Goal: Information Seeking & Learning: Learn about a topic

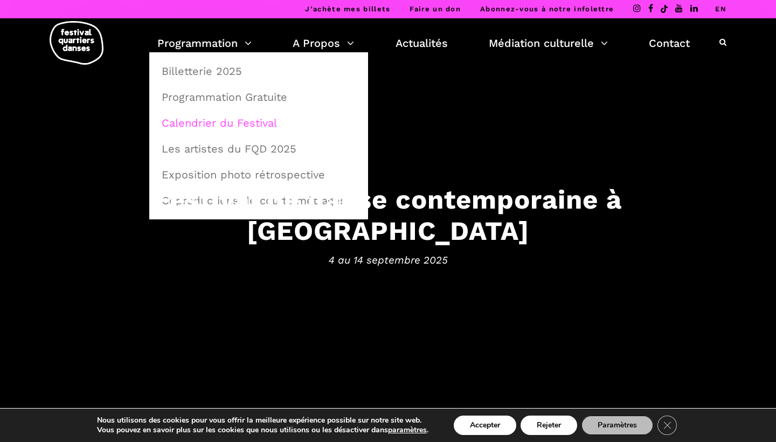
click at [272, 132] on link "Calendrier du Festival" at bounding box center [258, 123] width 207 height 25
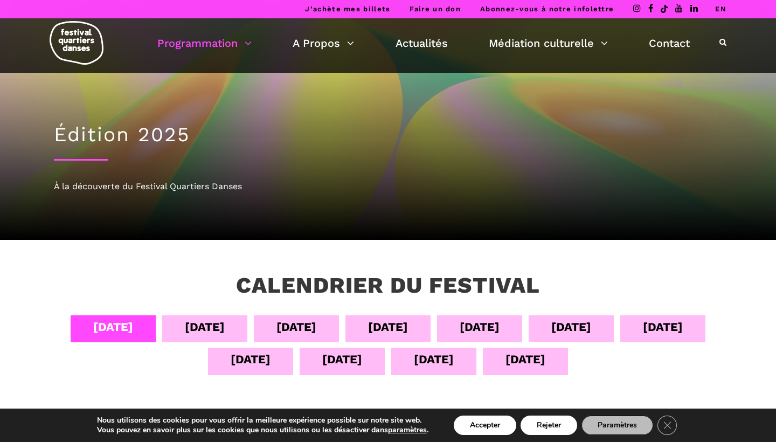
click at [551, 333] on div "[DATE]" at bounding box center [571, 328] width 85 height 27
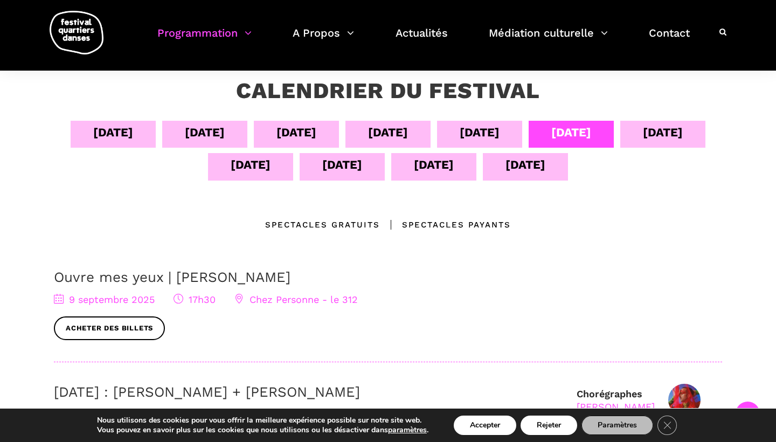
scroll to position [194, 0]
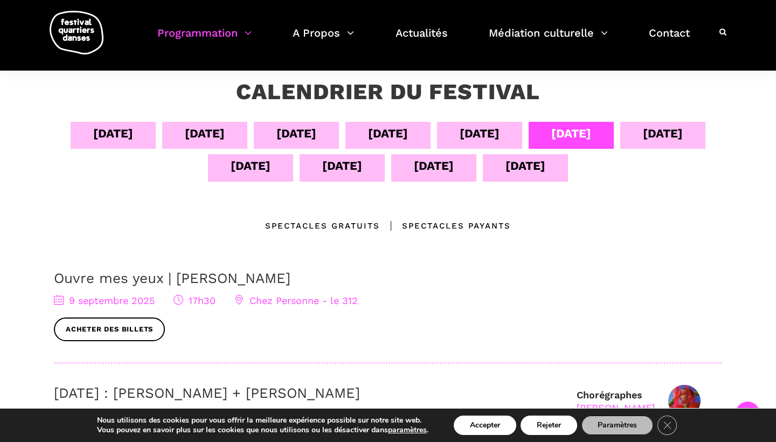
click at [421, 126] on div "07 sept" at bounding box center [388, 135] width 85 height 27
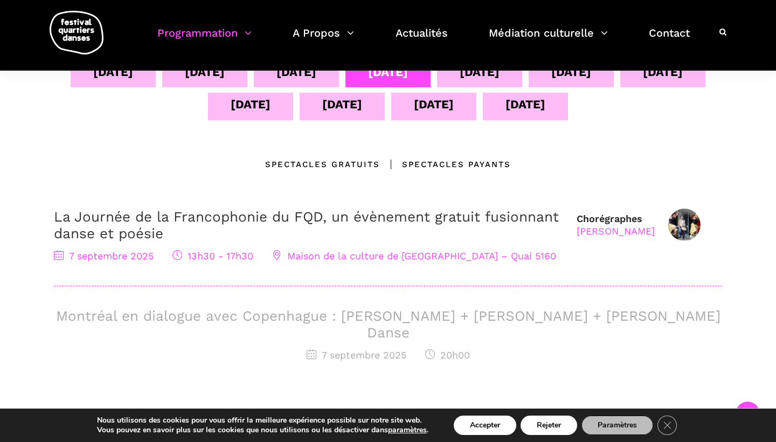
scroll to position [231, 0]
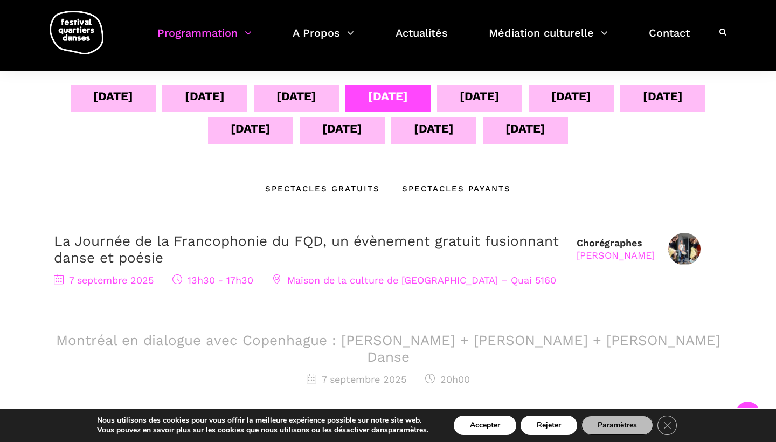
click at [487, 93] on div "08 sept" at bounding box center [480, 96] width 40 height 19
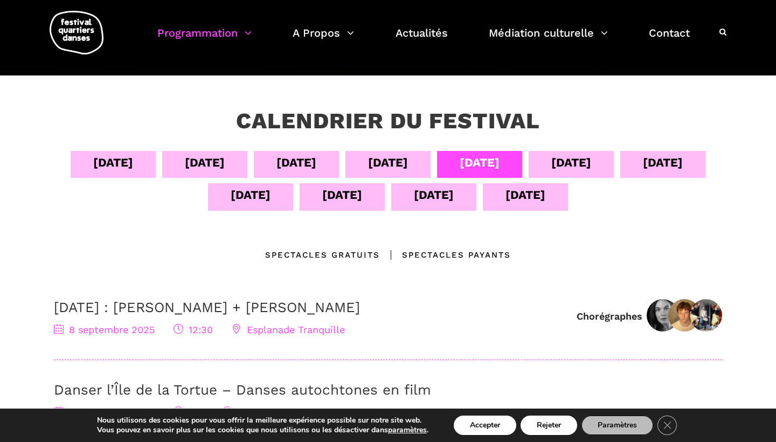
scroll to position [129, 0]
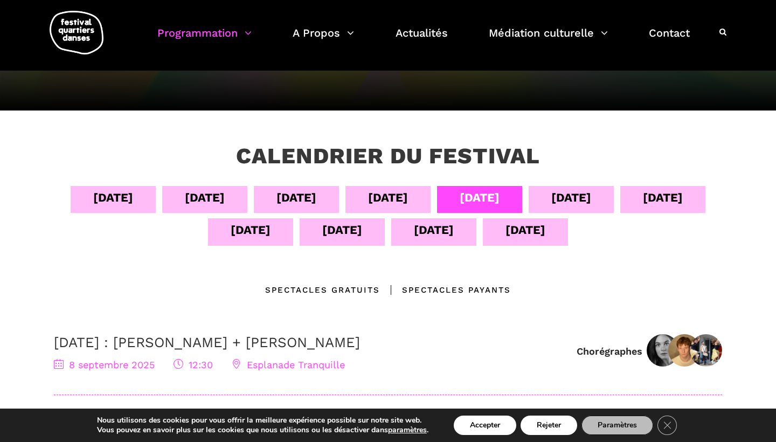
click at [279, 224] on div "11 sept" at bounding box center [250, 231] width 85 height 27
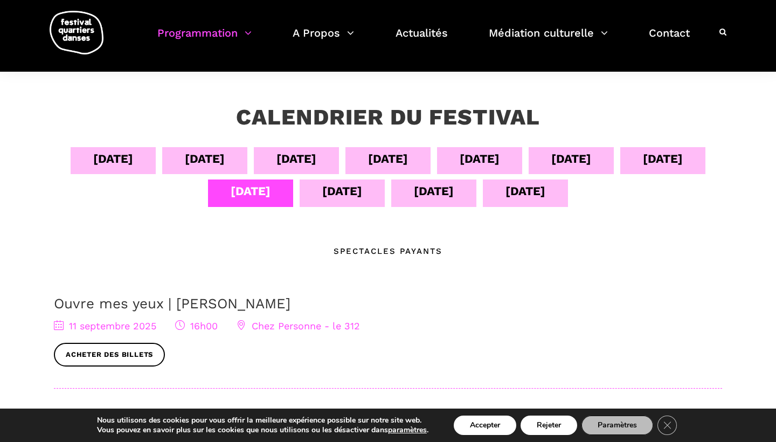
scroll to position [123, 0]
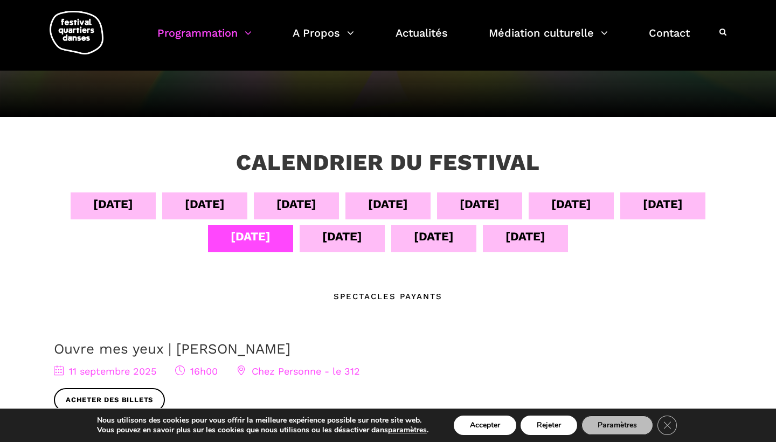
click at [508, 202] on div "08 sept" at bounding box center [479, 205] width 85 height 27
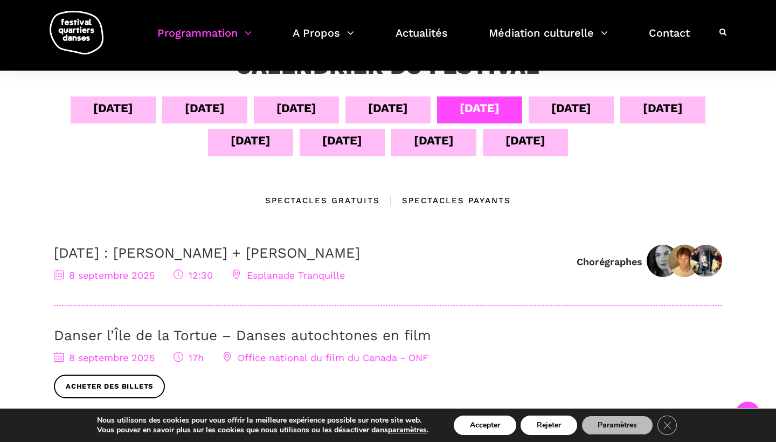
scroll to position [193, 0]
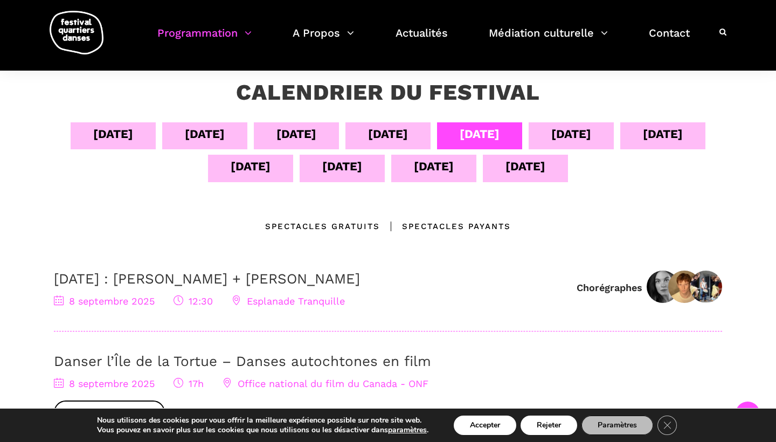
click at [422, 136] on div "07 sept" at bounding box center [388, 135] width 85 height 27
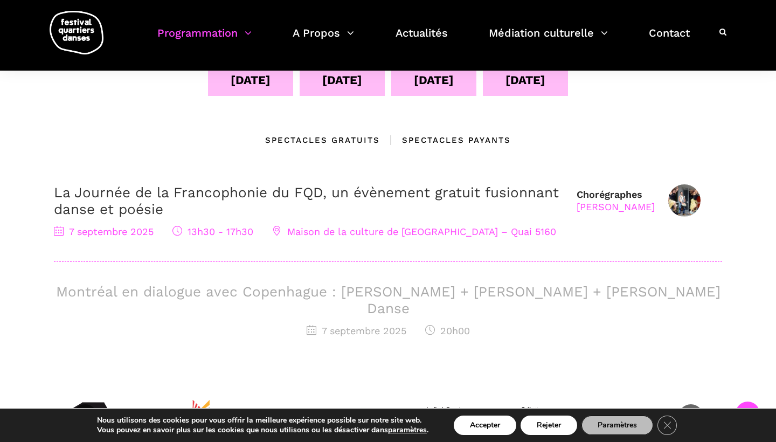
scroll to position [282, 0]
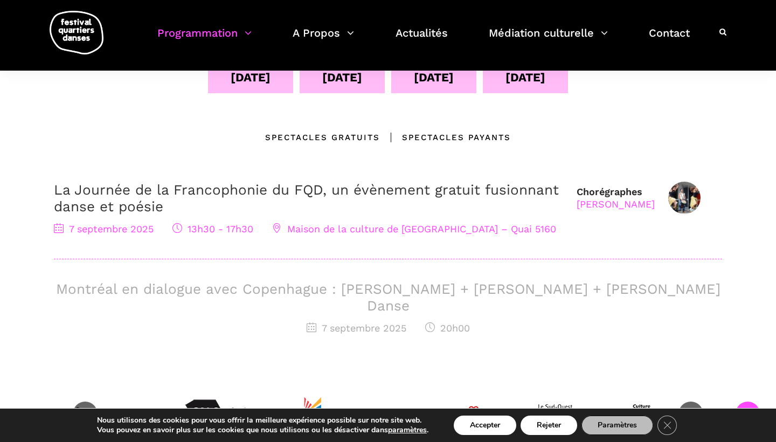
click at [122, 226] on span "7 septembre 2025" at bounding box center [104, 228] width 100 height 11
click at [149, 198] on link "La Journée de la Francophonie du FQD, un évènement gratuit fusionnant danse et …" at bounding box center [306, 198] width 505 height 33
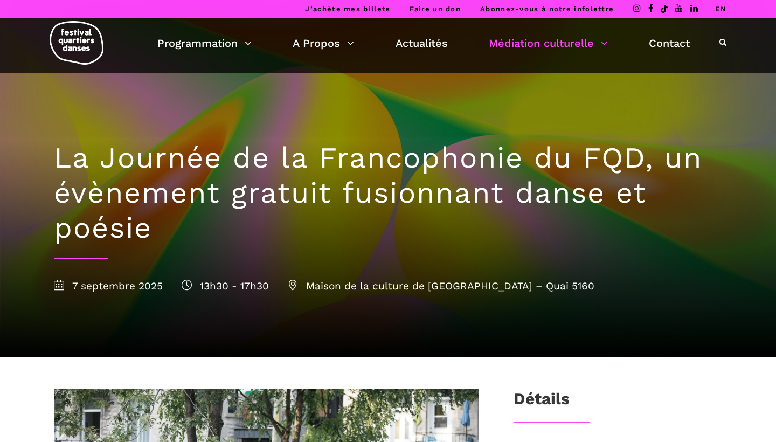
click at [149, 198] on h1 "La Journée de la Francophonie du FQD, un évènement gratuit fusionnant danse et …" at bounding box center [388, 193] width 669 height 105
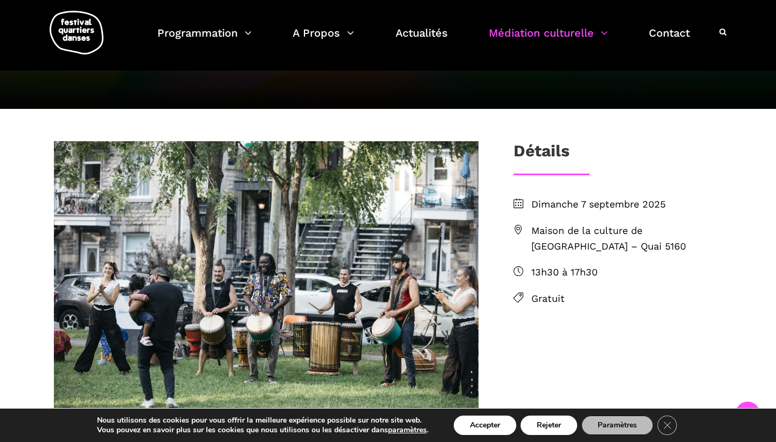
scroll to position [245, 0]
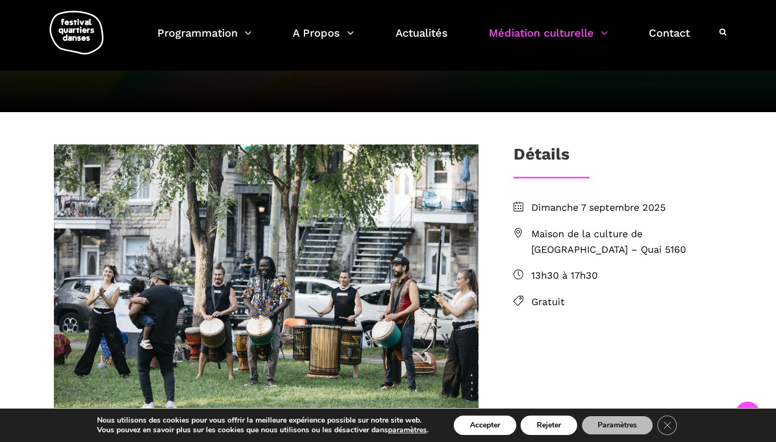
click at [67, 37] on img at bounding box center [77, 33] width 54 height 44
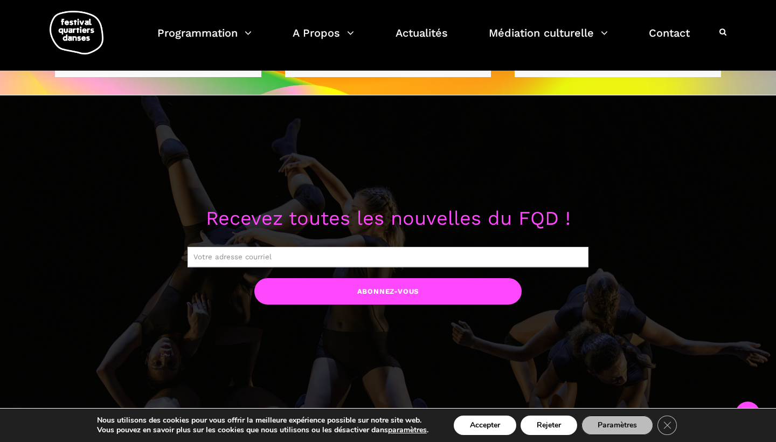
scroll to position [757, 0]
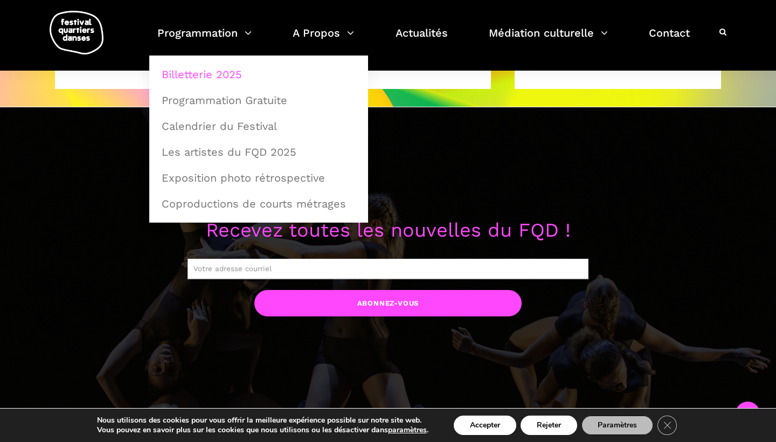
click at [214, 69] on link "Billetterie 2025" at bounding box center [258, 74] width 207 height 25
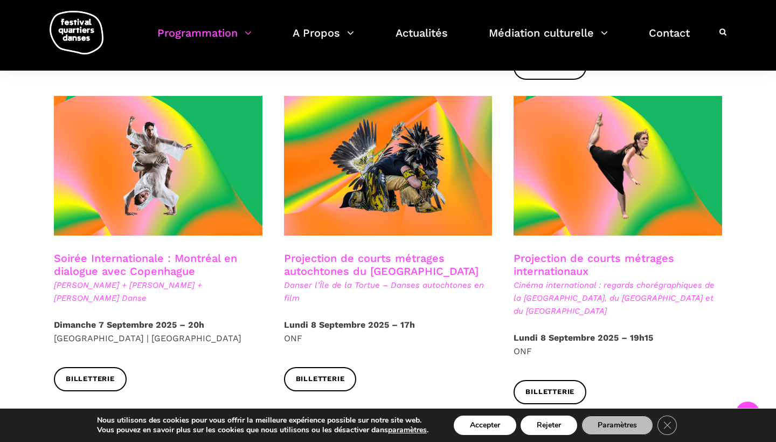
scroll to position [643, 0]
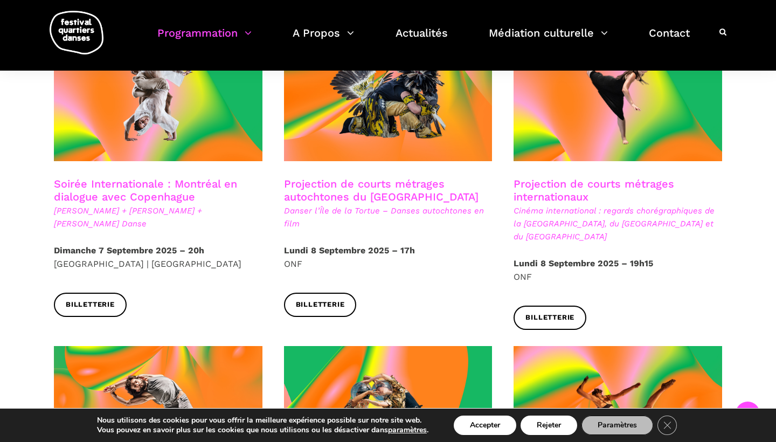
click at [180, 177] on link "Soirée Internationale : Montréal en dialogue avec Copenhague" at bounding box center [145, 190] width 183 height 26
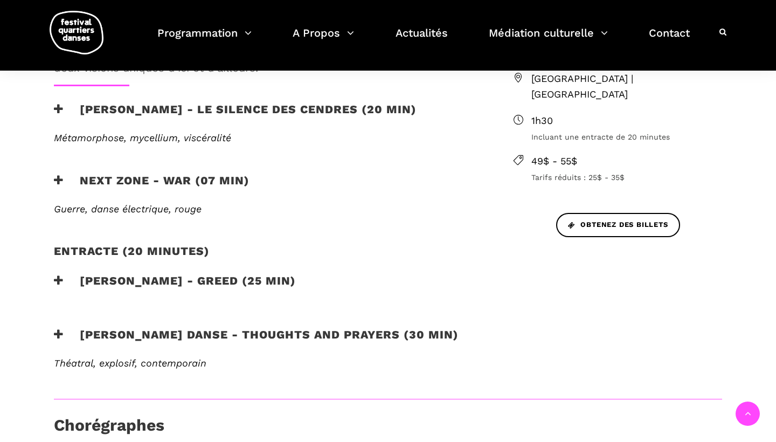
scroll to position [436, 0]
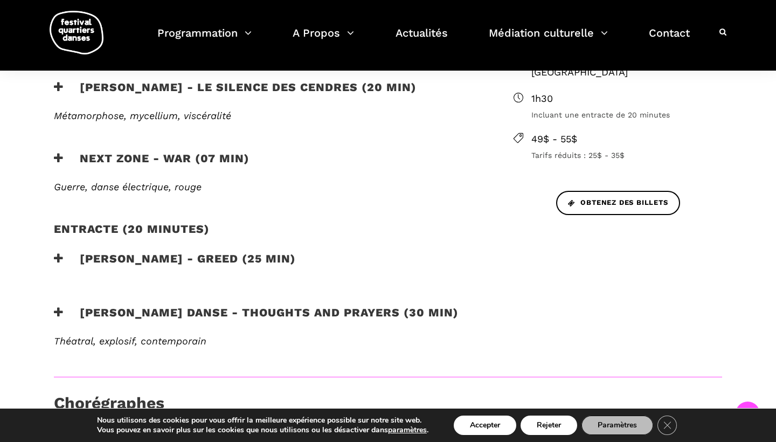
click at [262, 306] on h3 "[PERSON_NAME] Danse - Thoughts and Prayers (30 min)" at bounding box center [256, 319] width 405 height 27
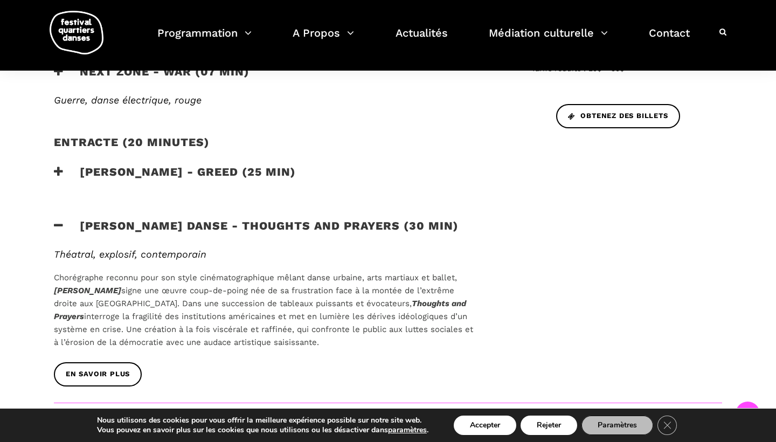
scroll to position [525, 0]
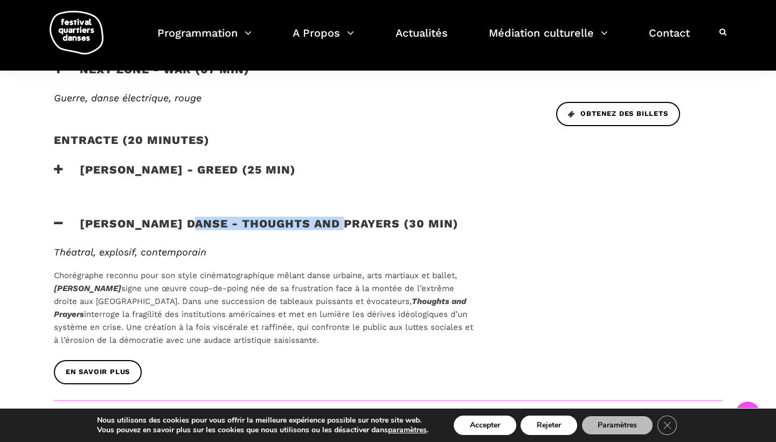
drag, startPoint x: 188, startPoint y: 202, endPoint x: 338, endPoint y: 204, distance: 150.5
click at [338, 217] on h3 "[PERSON_NAME] Danse - Thoughts and Prayers (30 min)" at bounding box center [256, 230] width 405 height 27
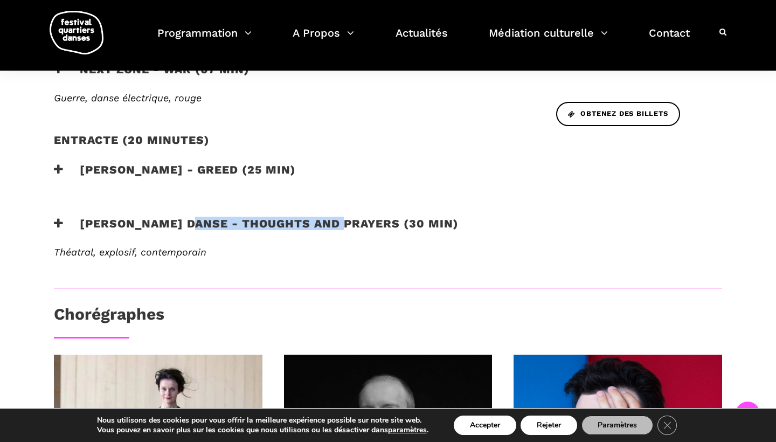
copy h3 "Thoughts and Prayers"
click at [411, 50] on link "Actualités" at bounding box center [422, 40] width 52 height 32
click at [216, 217] on h3 "Skeels Danse - Thoughts and Prayers (30 min)" at bounding box center [256, 230] width 405 height 27
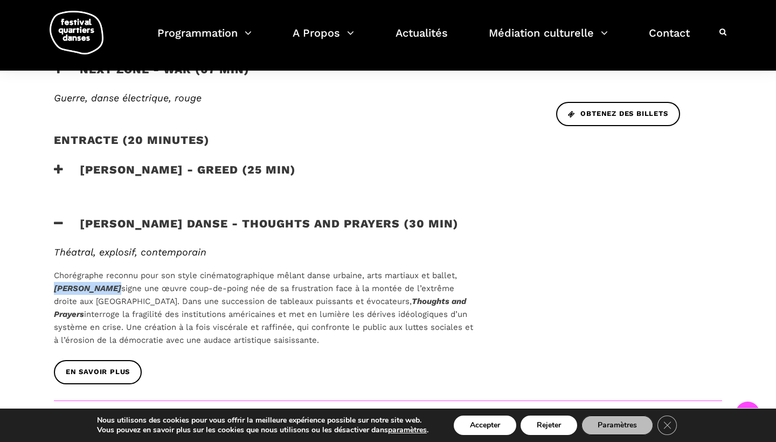
drag, startPoint x: 52, startPoint y: 269, endPoint x: 111, endPoint y: 273, distance: 59.0
click at [111, 273] on div "Théatral, explosif, contemporain Chorégraphe reconnu pour son style cinématogra…" at bounding box center [266, 303] width 446 height 114
copy p "Andrew Skeels"
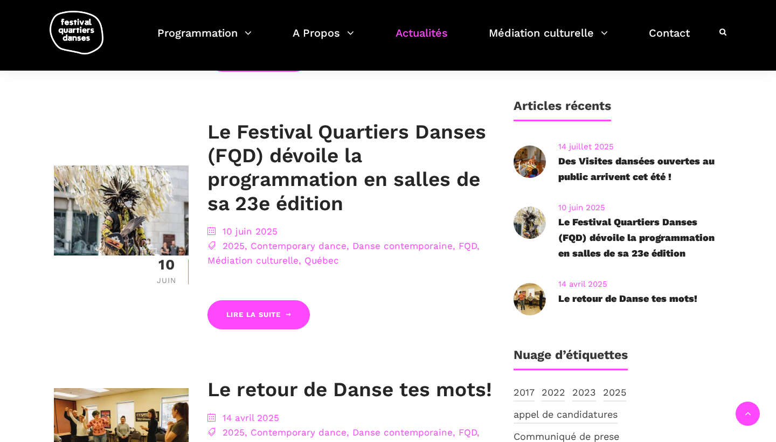
scroll to position [592, 0]
